Goal: Task Accomplishment & Management: Manage account settings

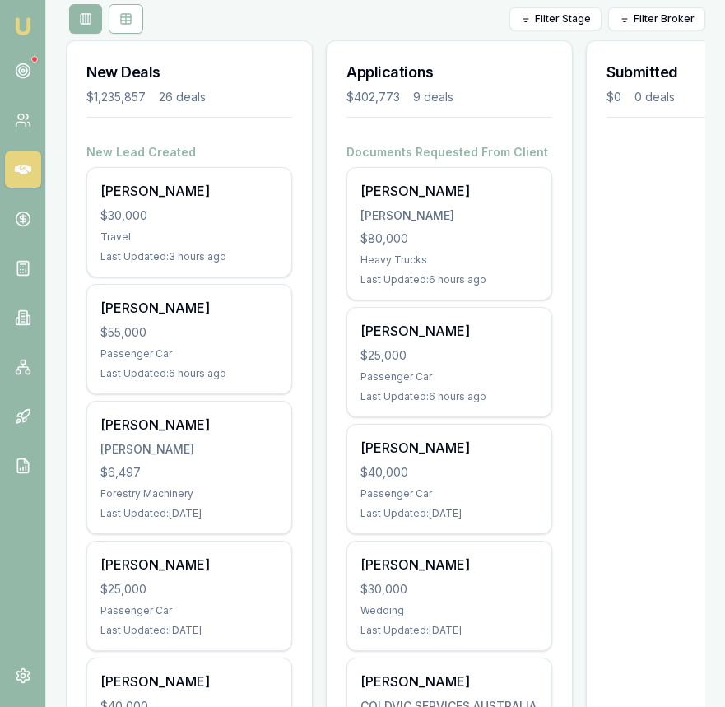
scroll to position [208, 0]
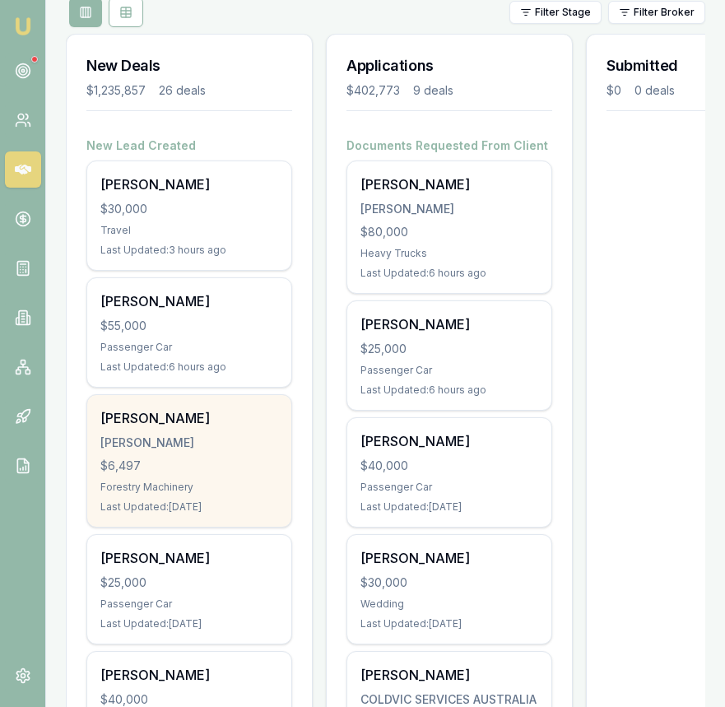
click at [184, 422] on div "[PERSON_NAME]" at bounding box center [189, 418] width 178 height 20
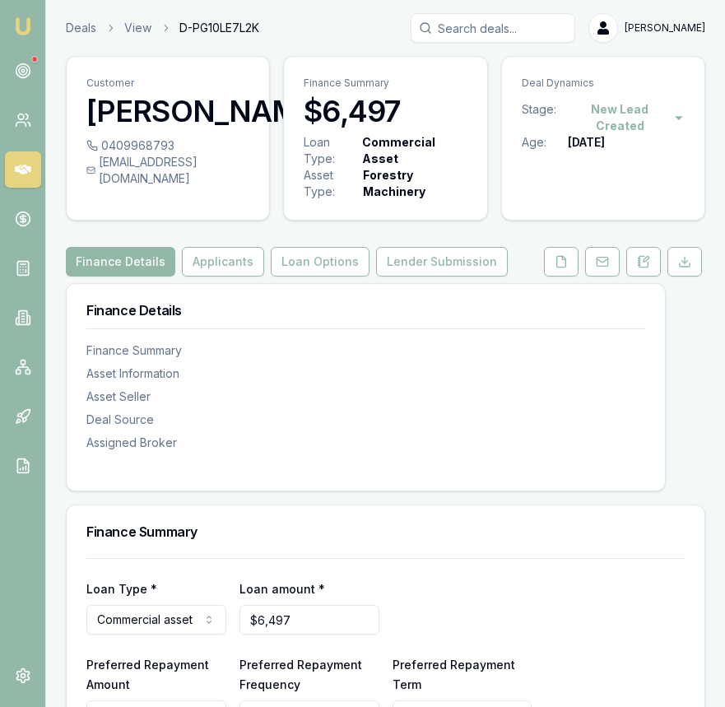
click at [235, 270] on button "Applicants" at bounding box center [223, 262] width 82 height 30
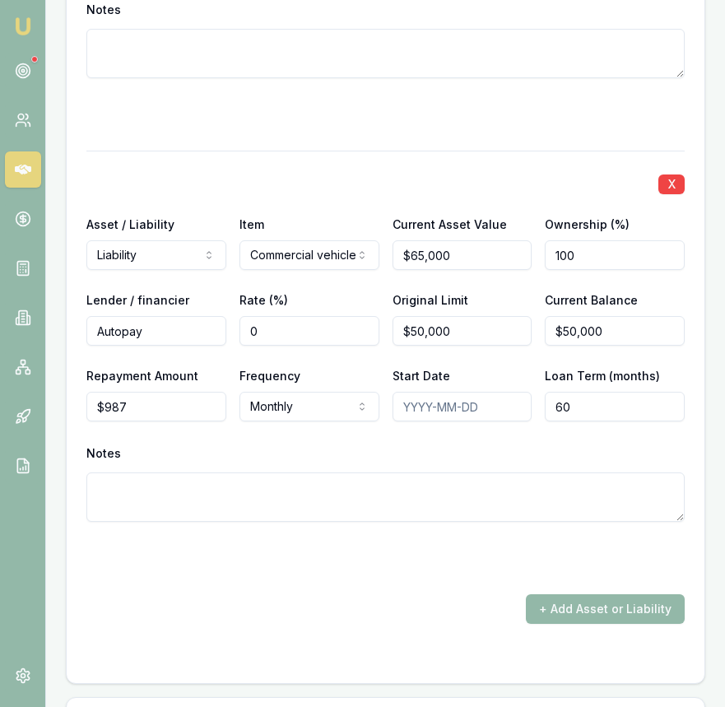
scroll to position [4626, 0]
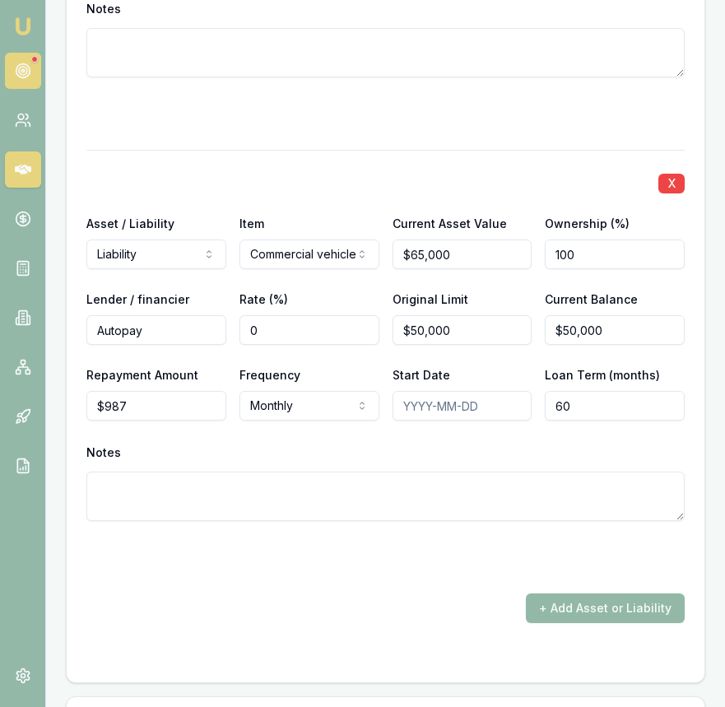
click at [20, 76] on icon at bounding box center [23, 71] width 16 height 16
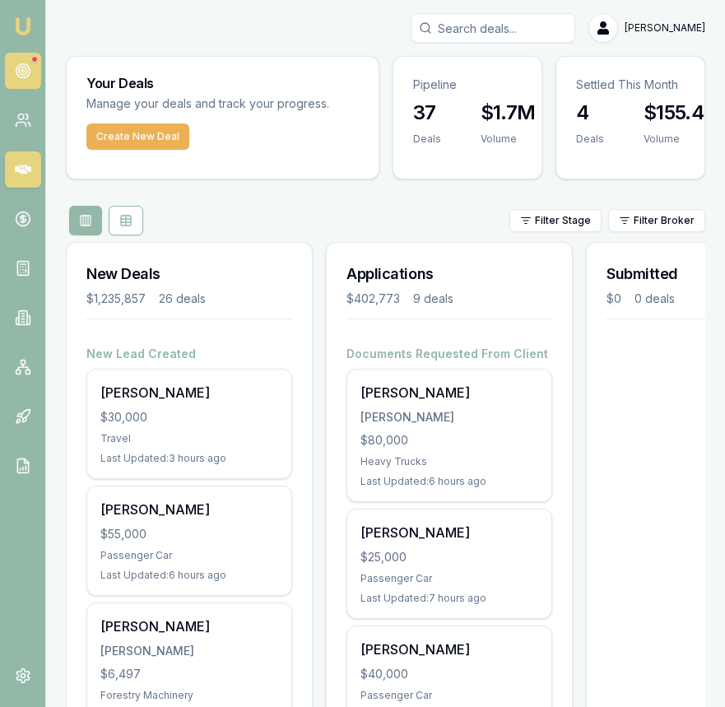
click at [35, 76] on link at bounding box center [23, 71] width 36 height 36
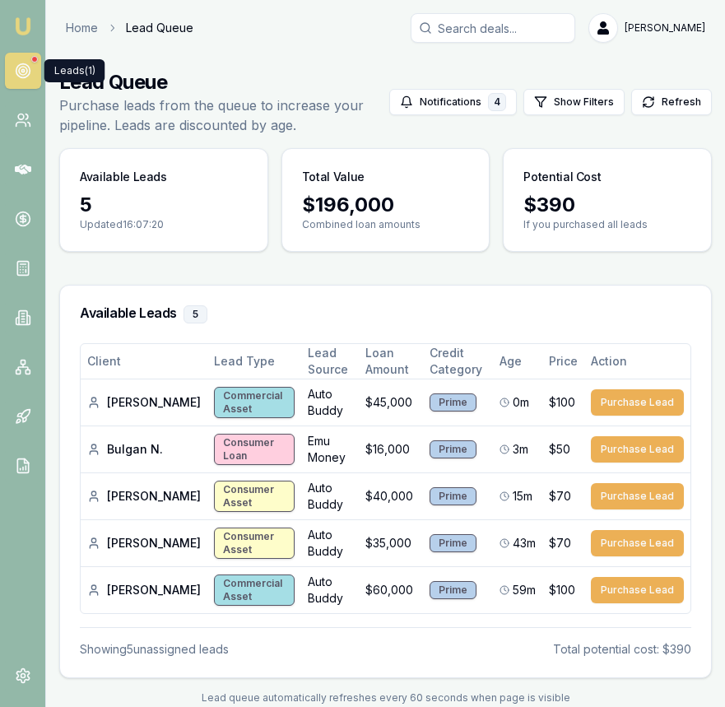
scroll to position [2, 0]
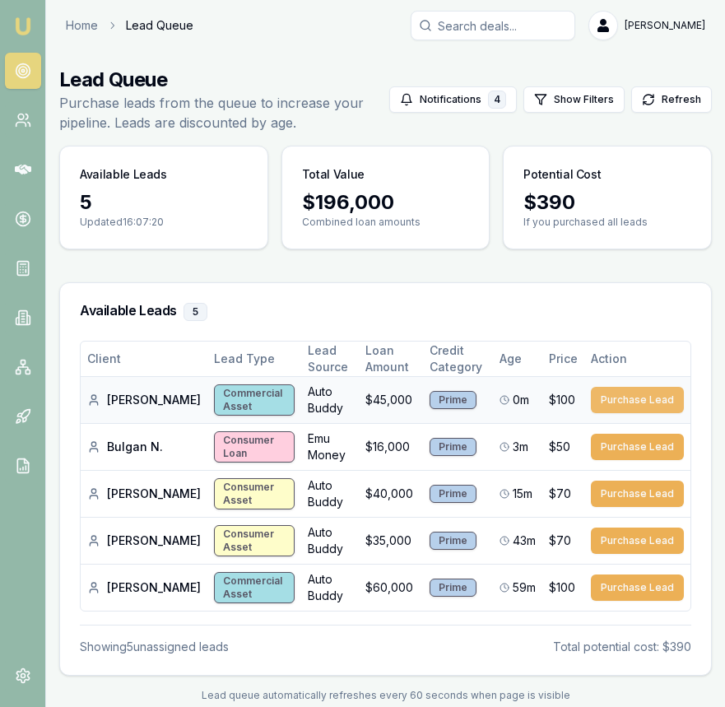
click at [666, 411] on button "Purchase Lead" at bounding box center [637, 400] width 93 height 26
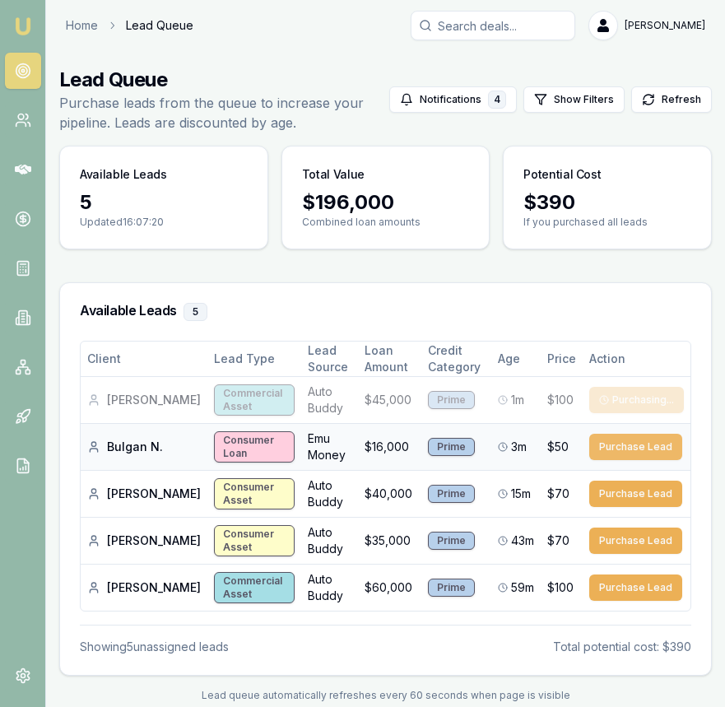
scroll to position [0, 0]
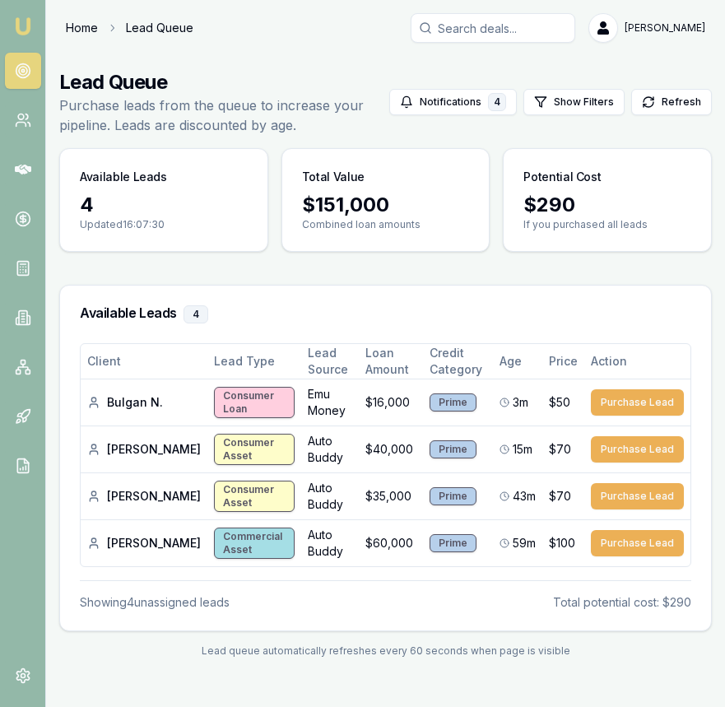
click at [80, 30] on link "Home" at bounding box center [82, 28] width 32 height 16
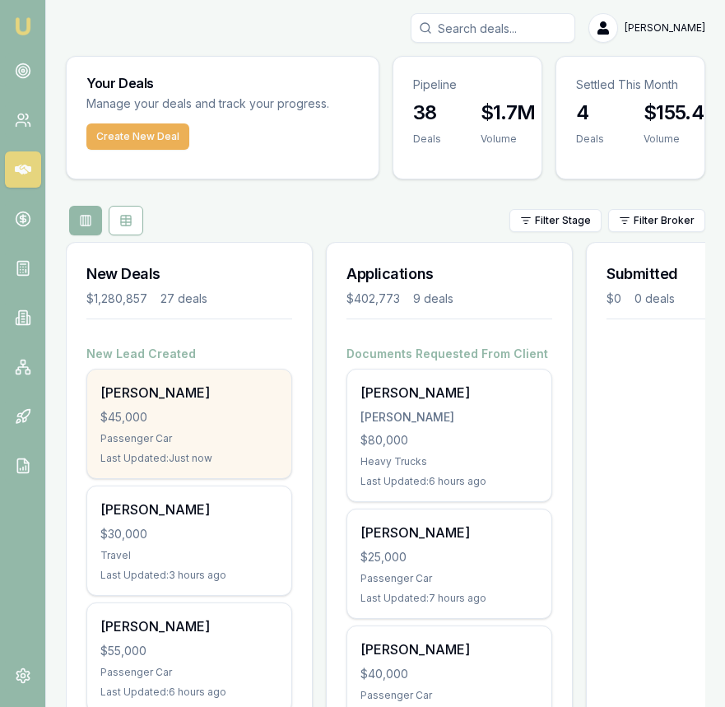
click at [229, 411] on div "$45,000" at bounding box center [189, 417] width 178 height 16
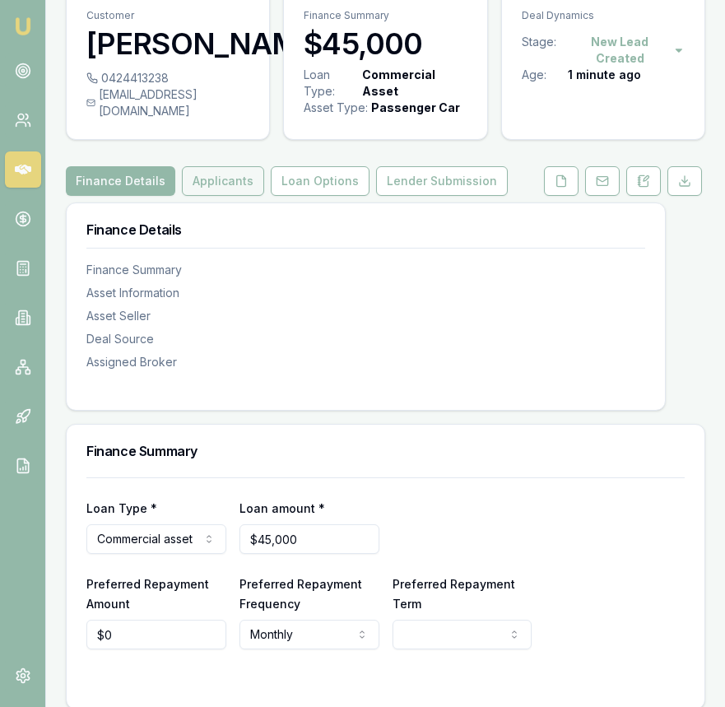
scroll to position [33, 0]
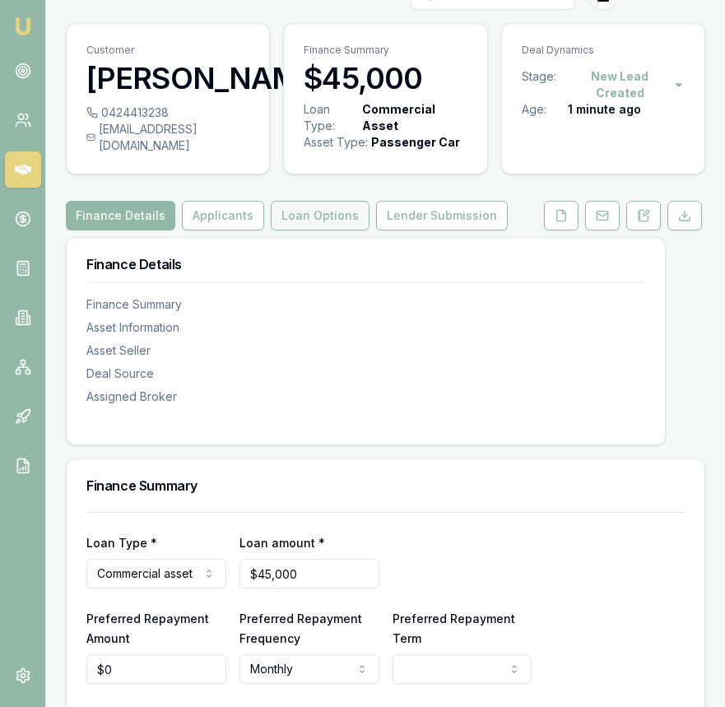
click at [335, 230] on button "Loan Options" at bounding box center [320, 216] width 99 height 30
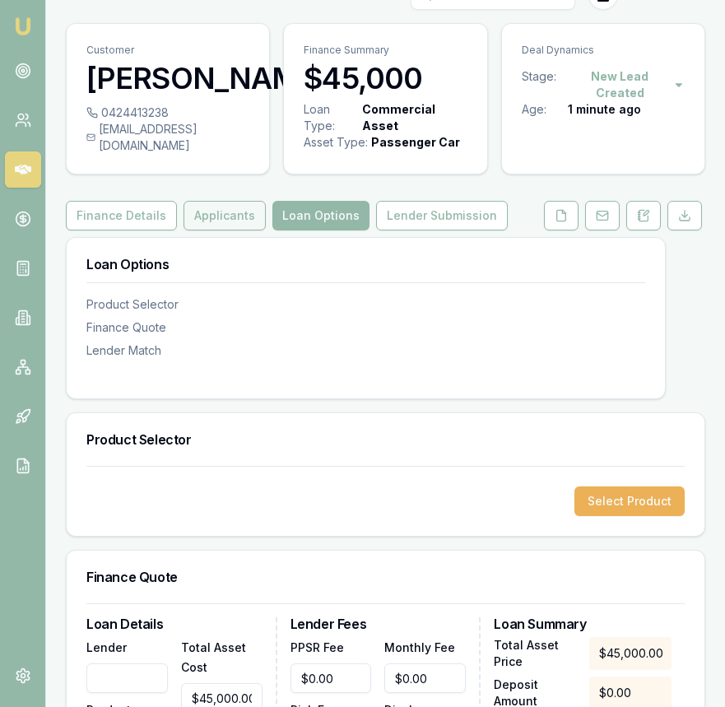
click at [235, 230] on button "Applicants" at bounding box center [225, 216] width 82 height 30
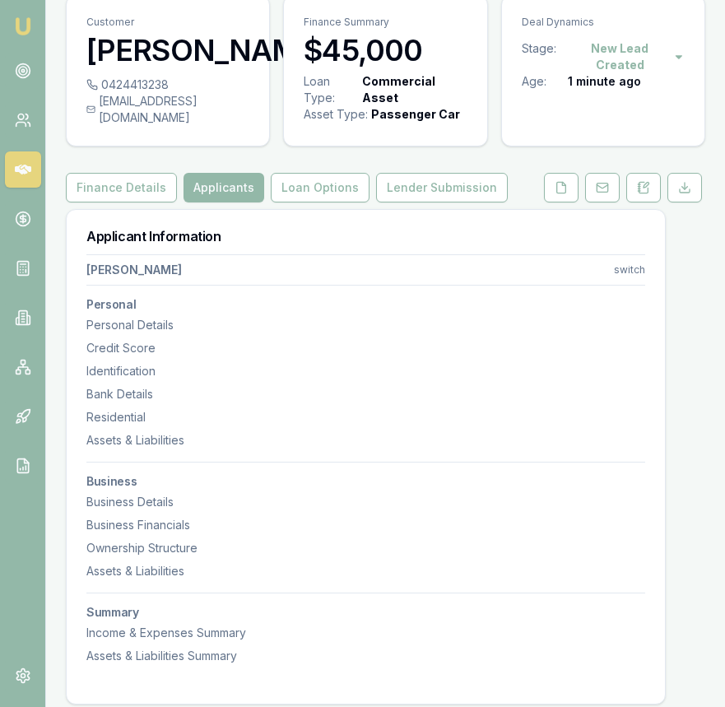
scroll to position [63, 0]
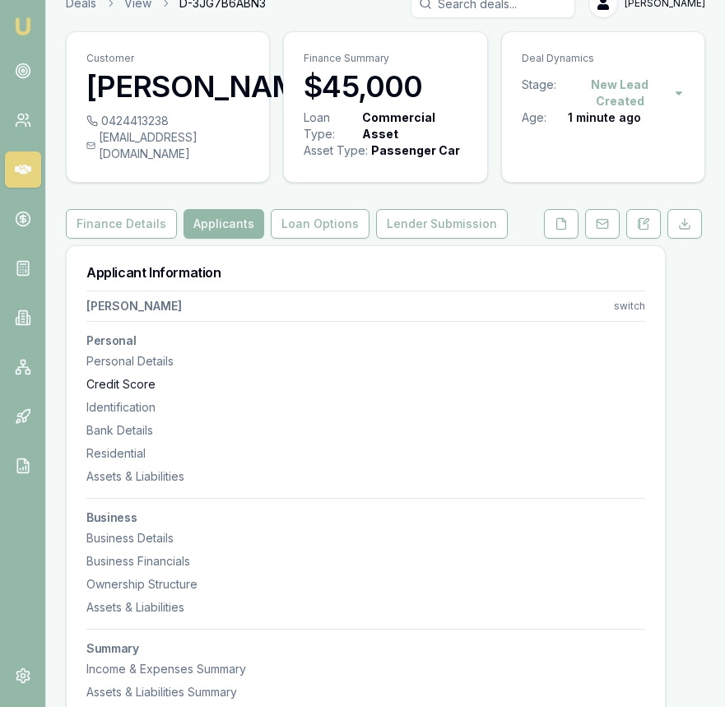
scroll to position [0, 0]
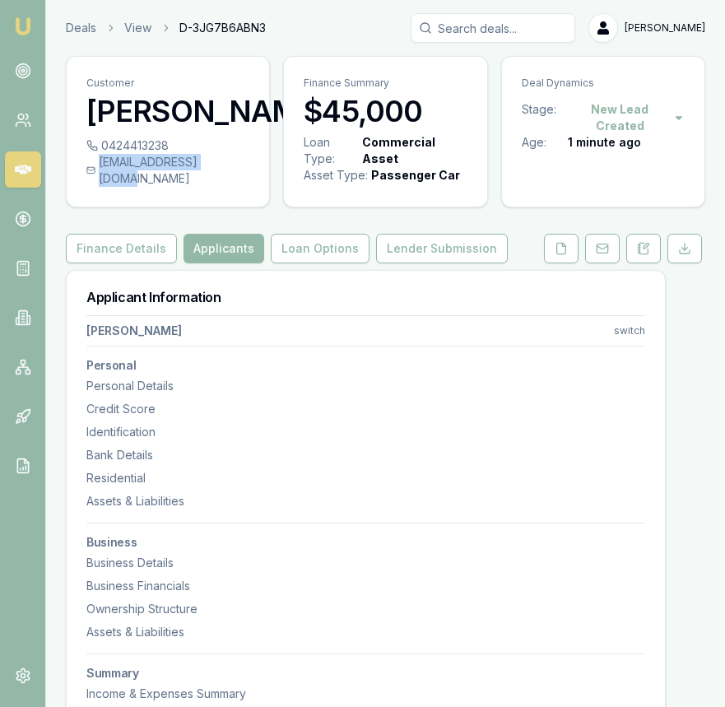
click at [224, 187] on div "[EMAIL_ADDRESS][DOMAIN_NAME]" at bounding box center [167, 170] width 163 height 33
copy div "[EMAIL_ADDRESS][DOMAIN_NAME]"
